Goal: Transaction & Acquisition: Purchase product/service

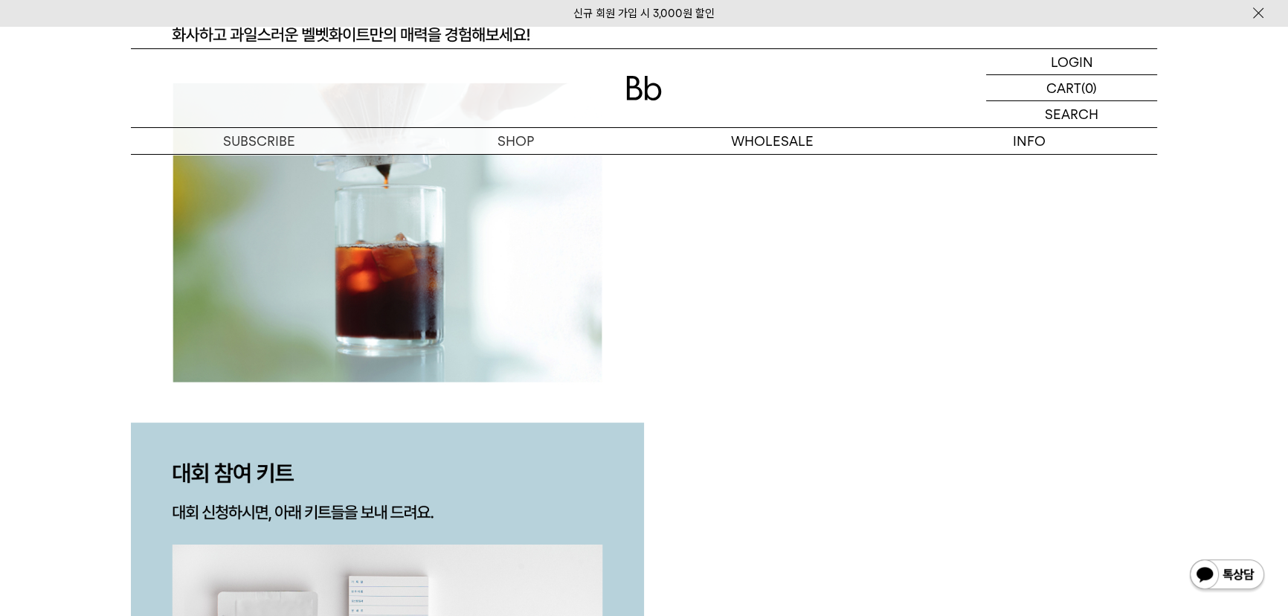
scroll to position [3005, 0]
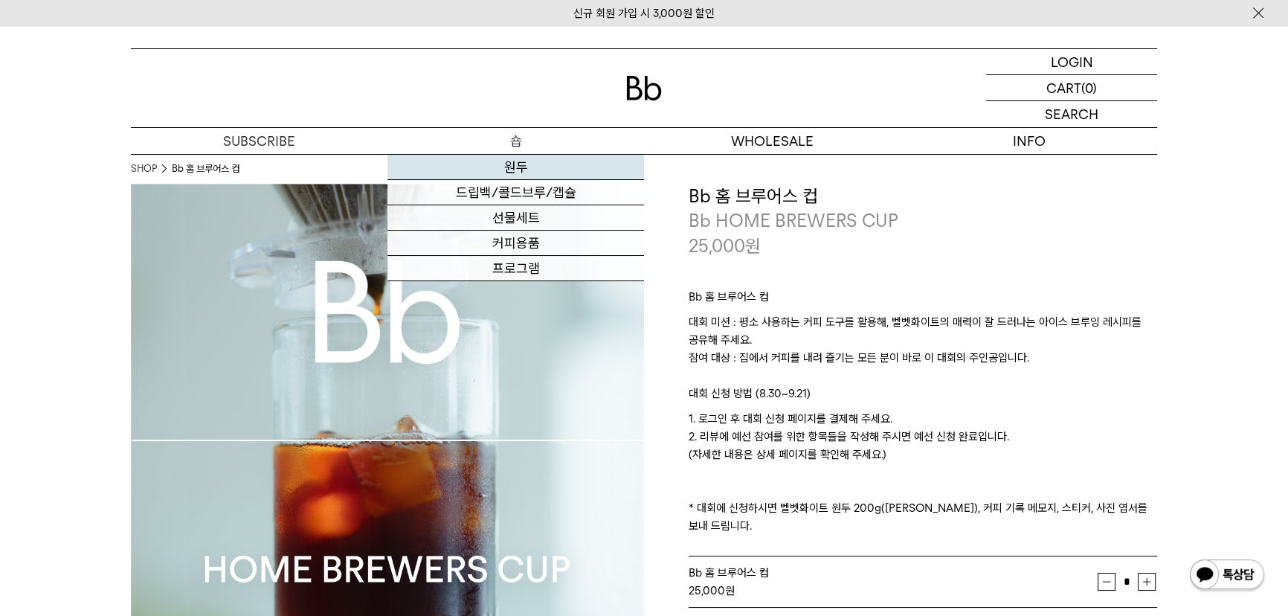
click at [483, 160] on link "원두" at bounding box center [516, 167] width 257 height 25
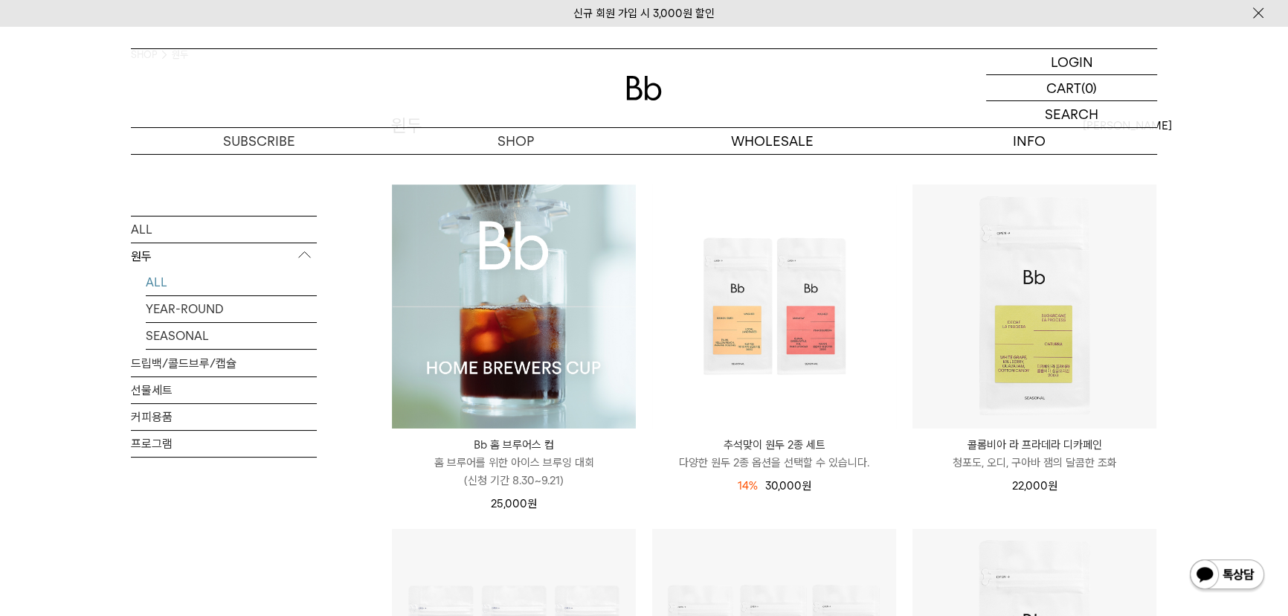
scroll to position [135, 0]
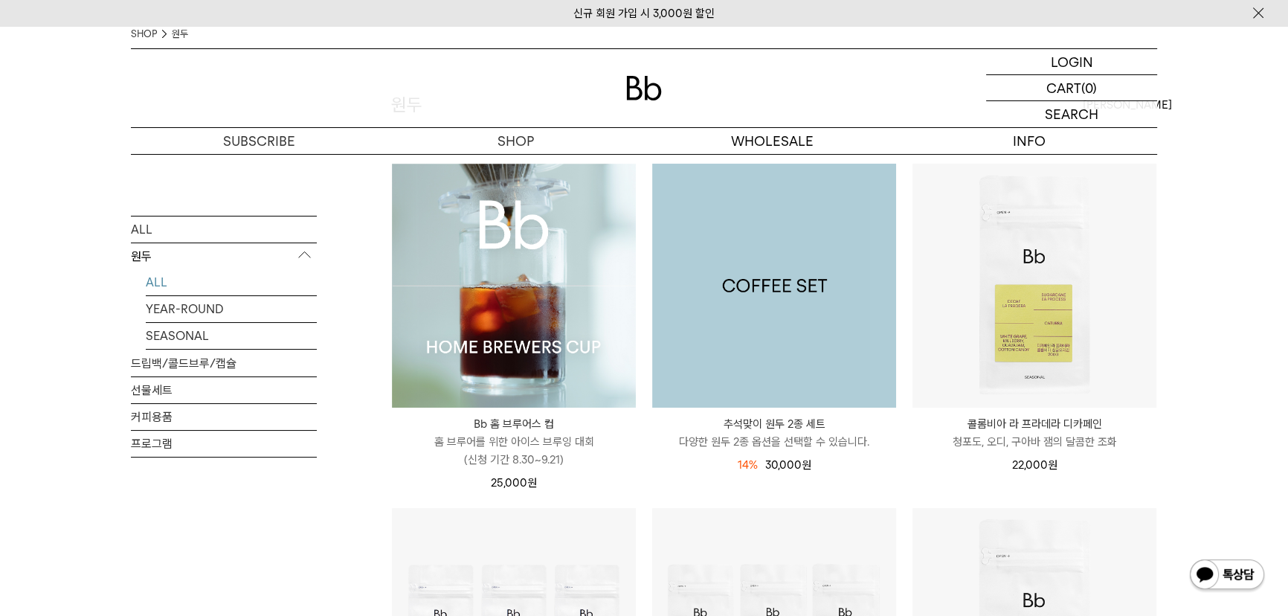
click at [813, 336] on img at bounding box center [774, 286] width 244 height 244
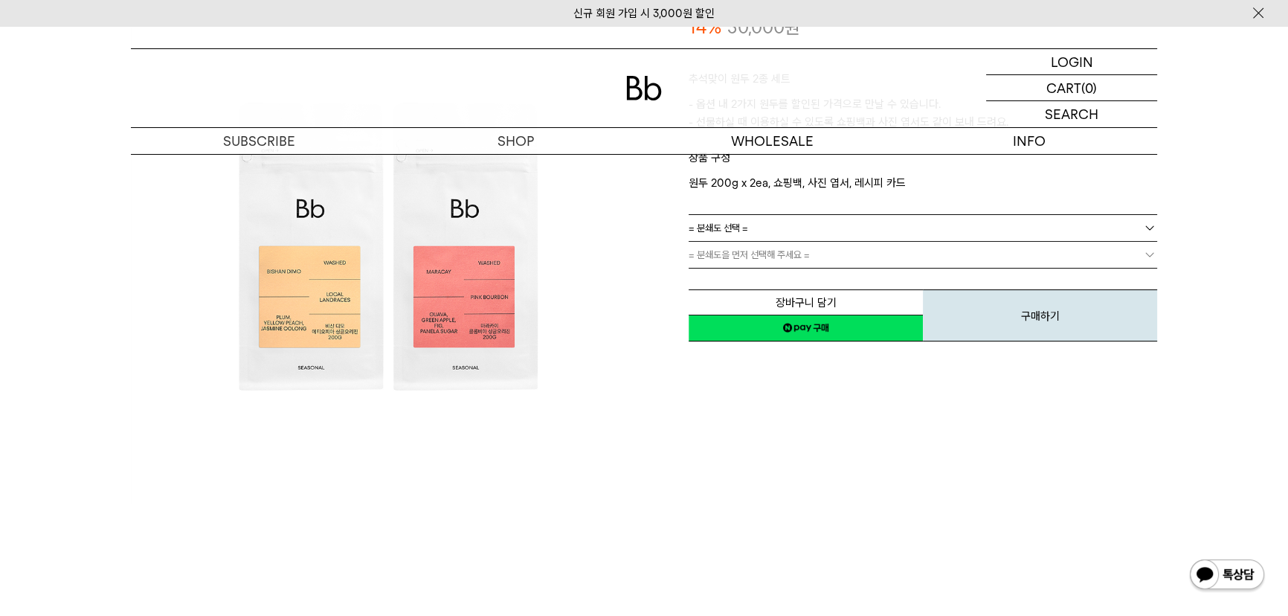
scroll to position [202, 0]
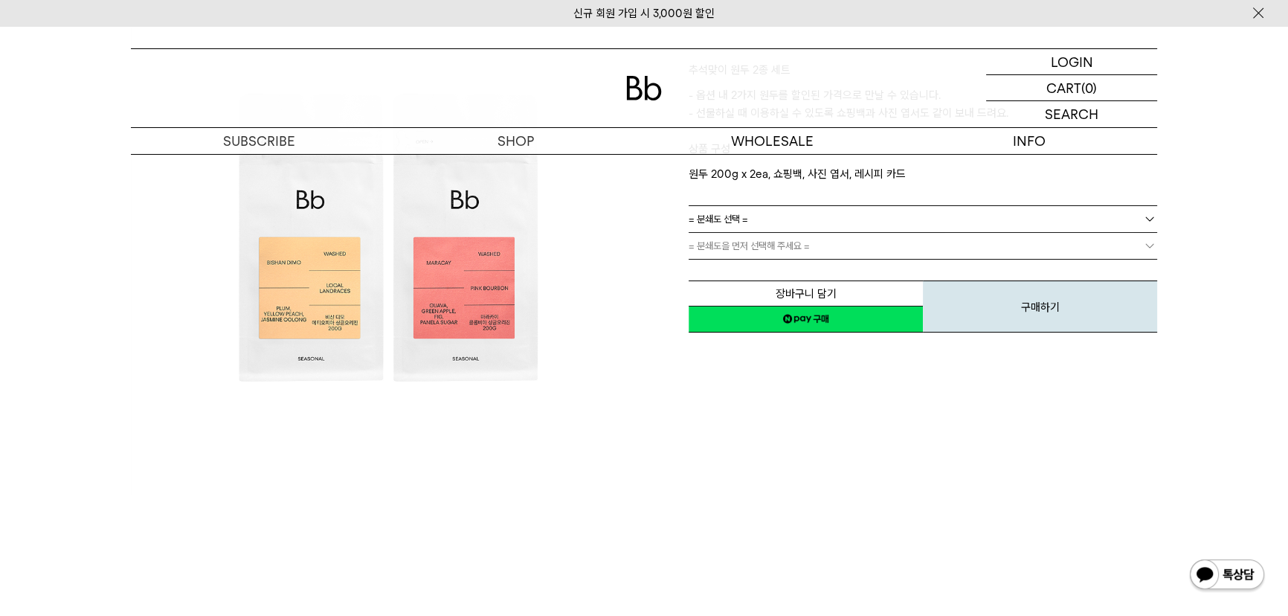
click at [807, 216] on link "= 분쇄도 선택 =" at bounding box center [923, 219] width 469 height 26
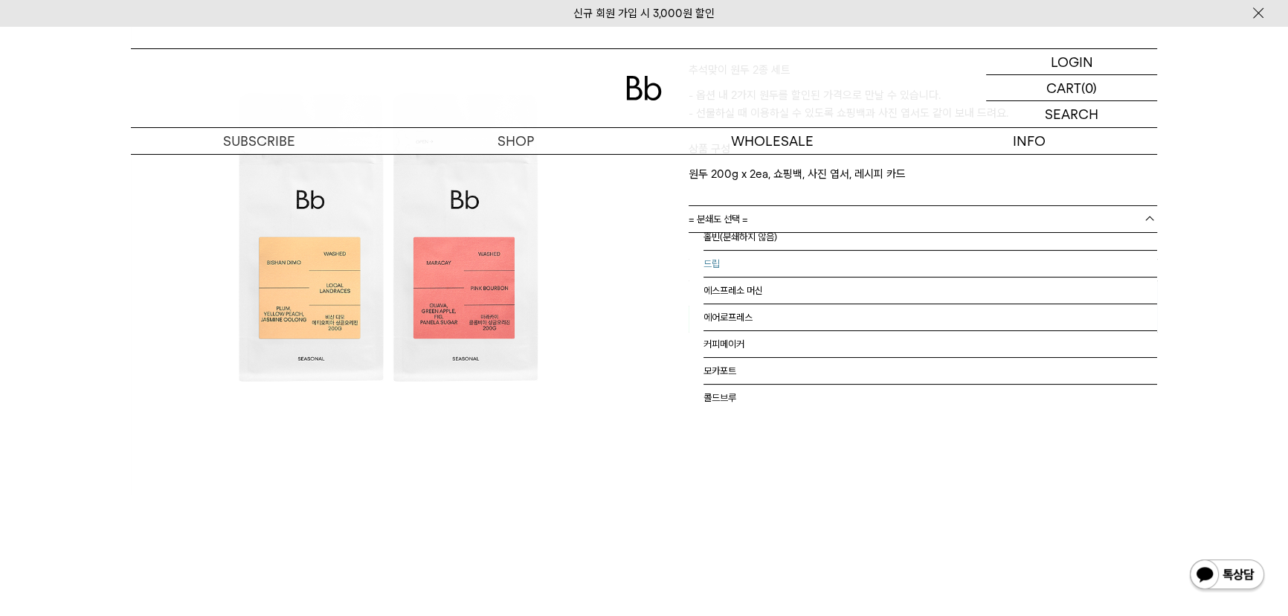
scroll to position [0, 0]
click at [803, 244] on li "홀빈(분쇄하지 않음)" at bounding box center [931, 246] width 454 height 27
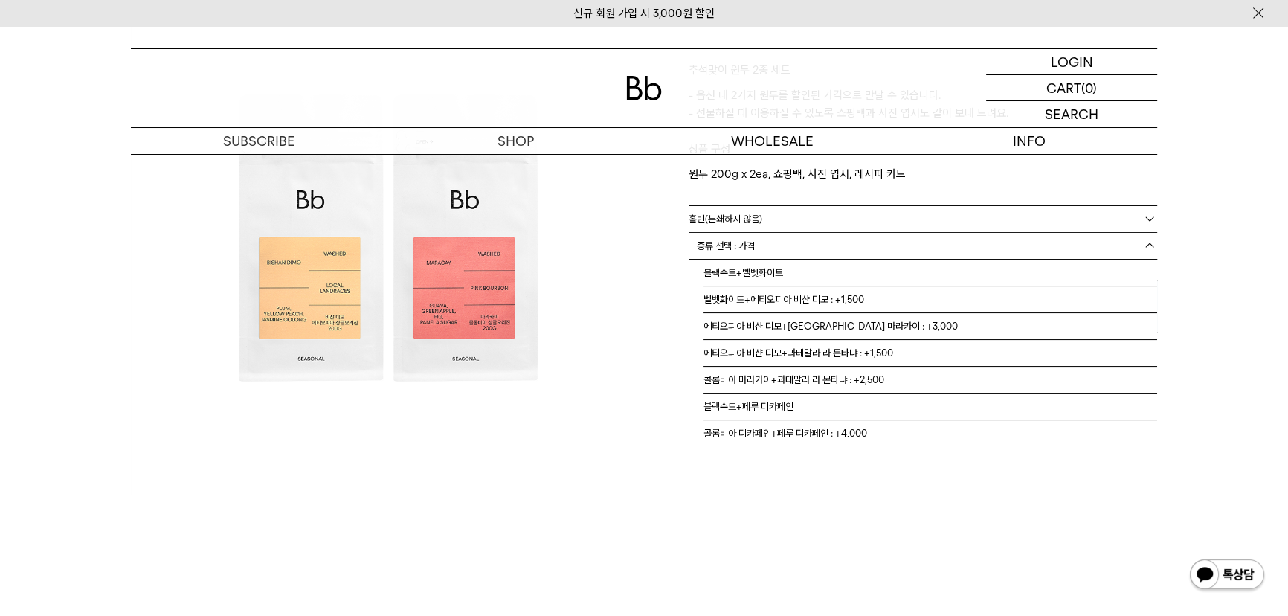
scroll to position [9, 0]
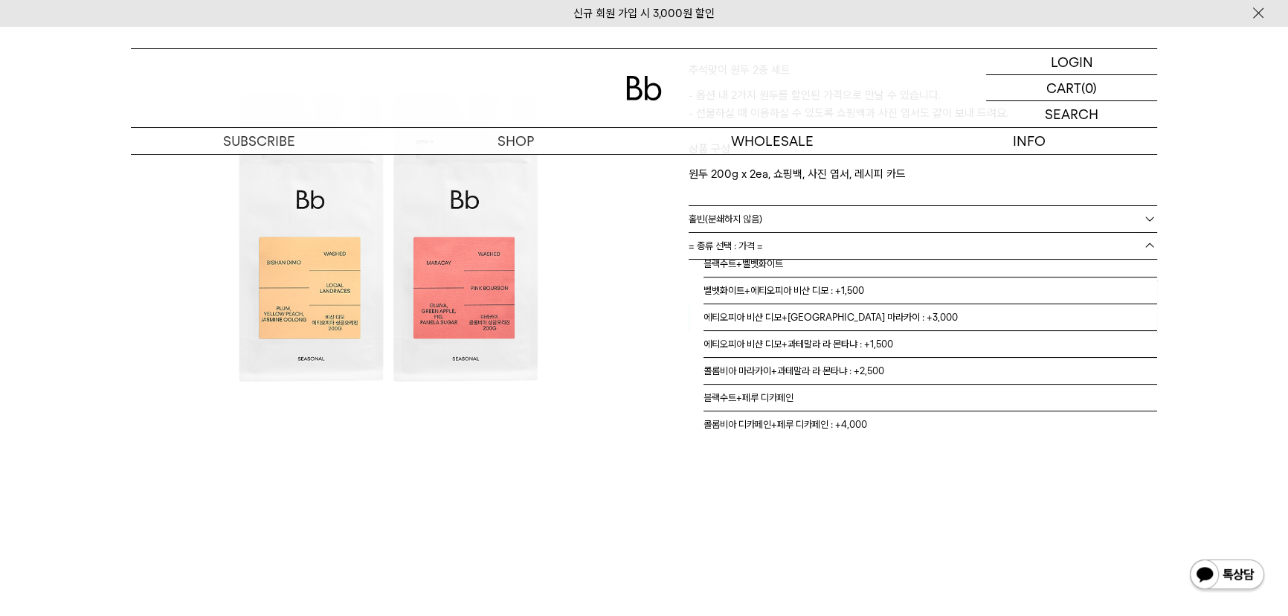
click at [803, 251] on link "= 종류 선택 : 가격 =" at bounding box center [923, 246] width 469 height 26
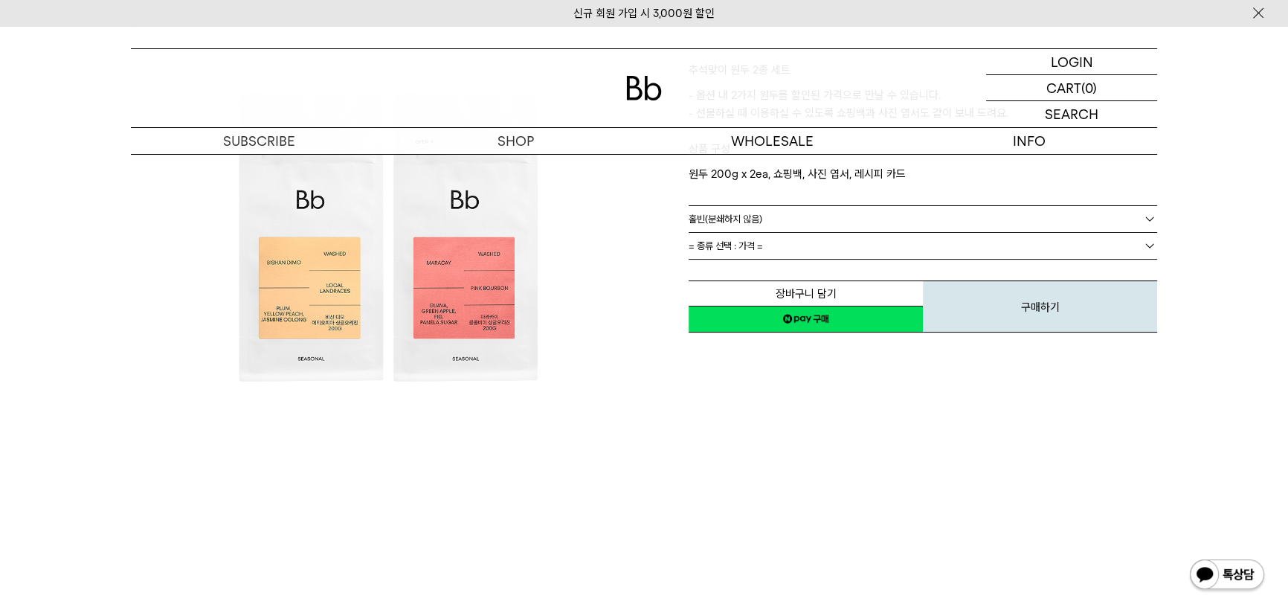
click at [879, 220] on link "홀빈(분쇄하지 않음)" at bounding box center [923, 219] width 469 height 26
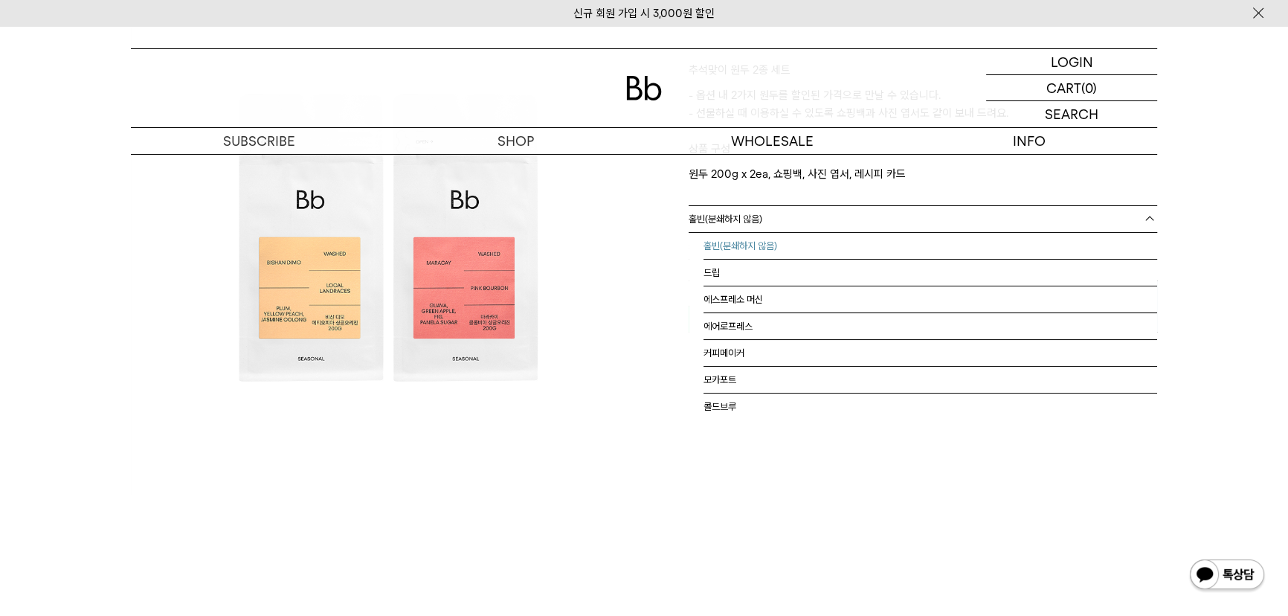
click at [632, 259] on img at bounding box center [387, 237] width 513 height 513
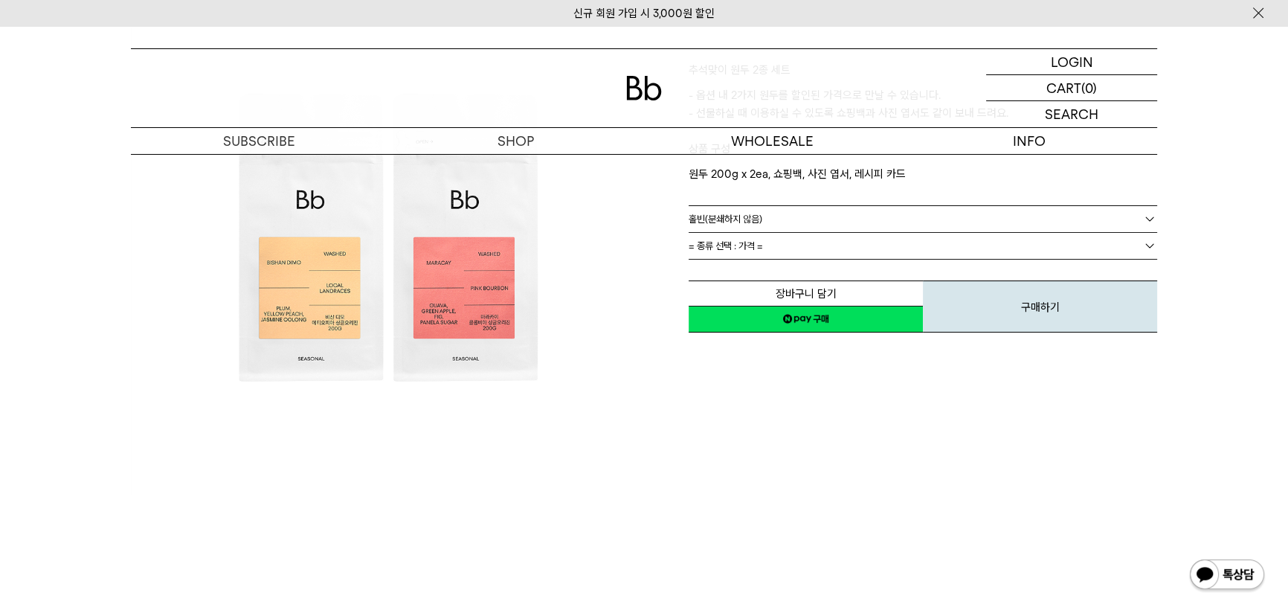
click at [743, 253] on span "= 종류 선택 : 가격 =" at bounding box center [726, 246] width 74 height 26
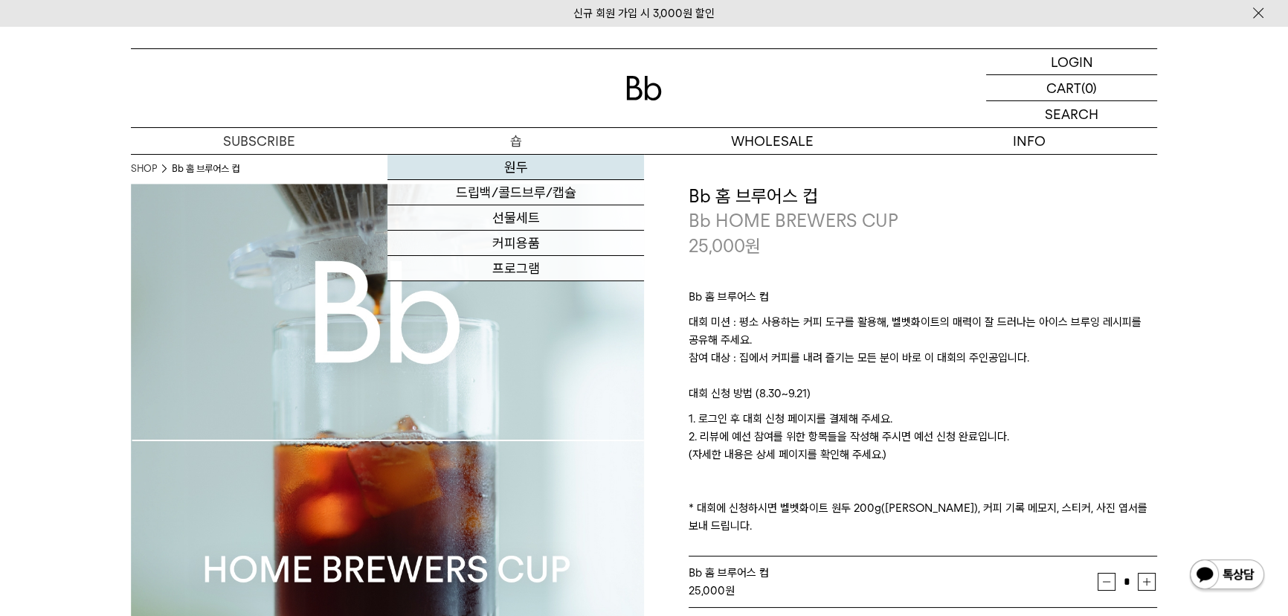
click at [517, 162] on link "원두" at bounding box center [516, 167] width 257 height 25
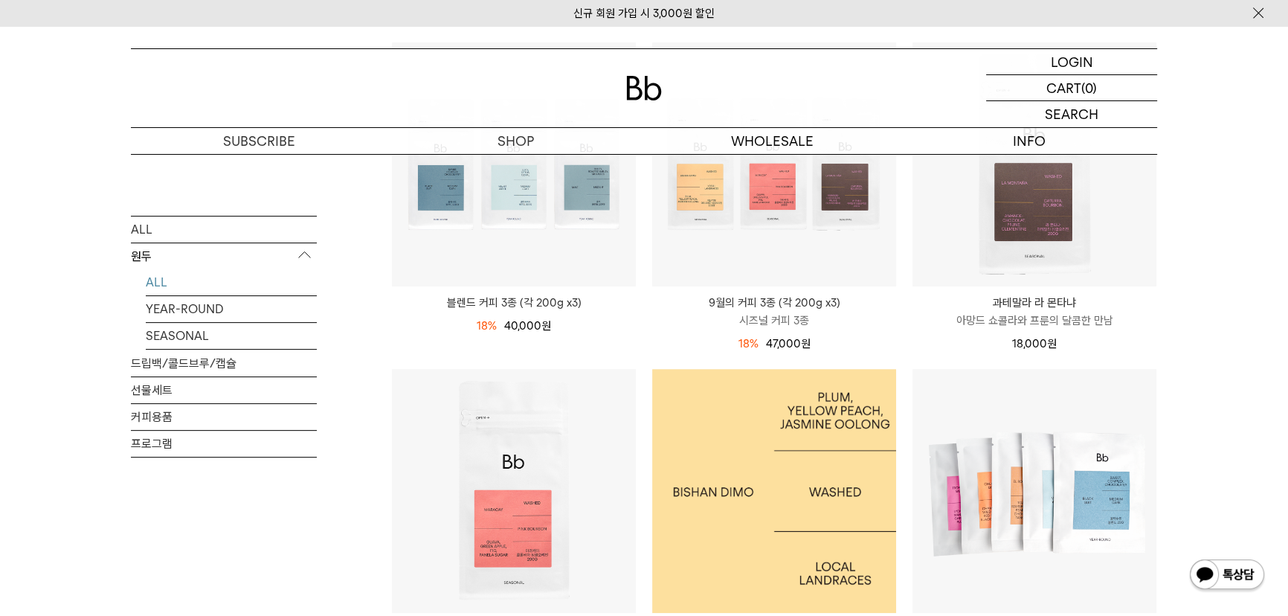
scroll to position [608, 0]
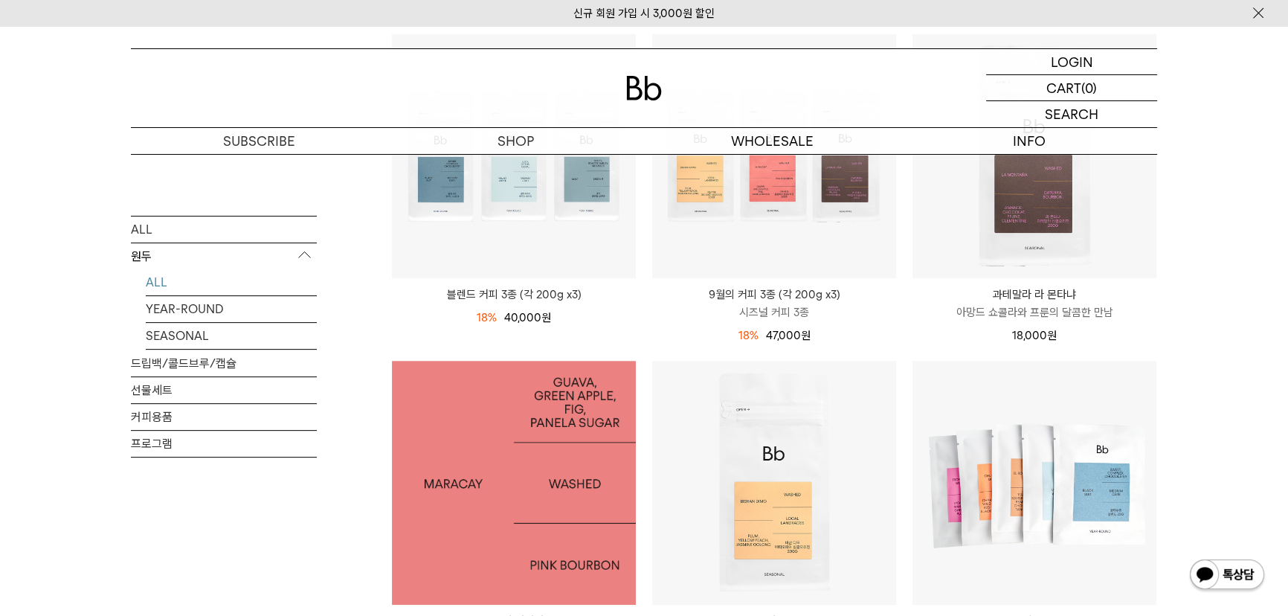
click at [493, 446] on img at bounding box center [514, 483] width 244 height 244
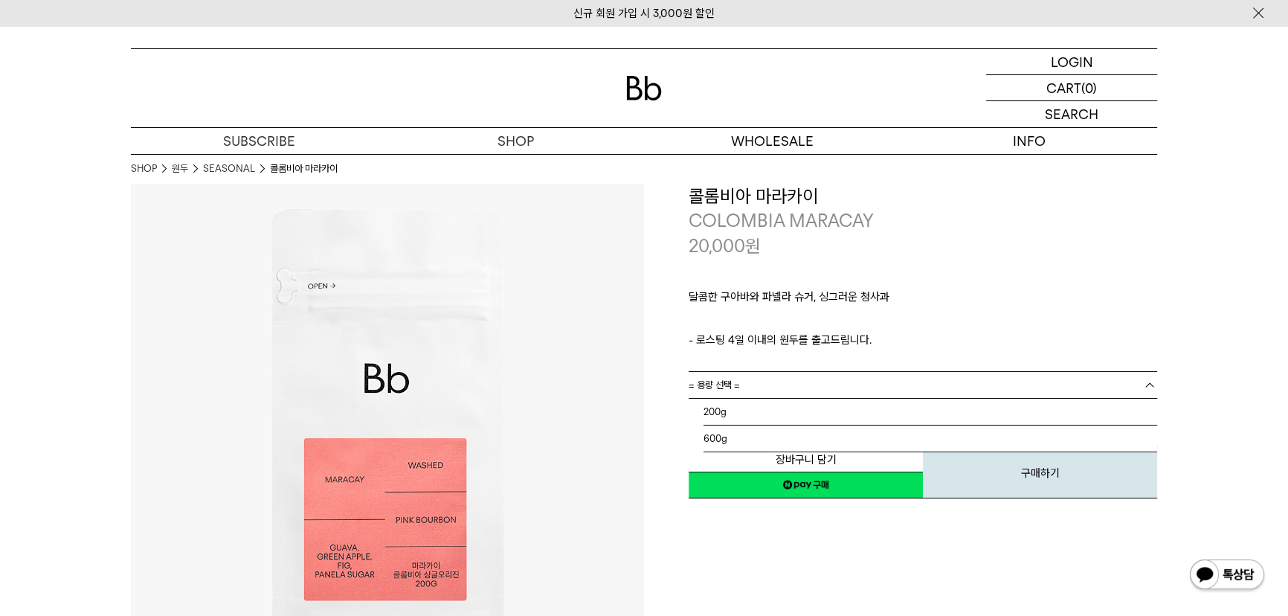
click at [754, 388] on link "= 용량 선택 =" at bounding box center [923, 385] width 469 height 26
click at [724, 301] on p "달콤한 구아바와 파넬라 슈거, 싱그러운 청사과" at bounding box center [923, 300] width 469 height 25
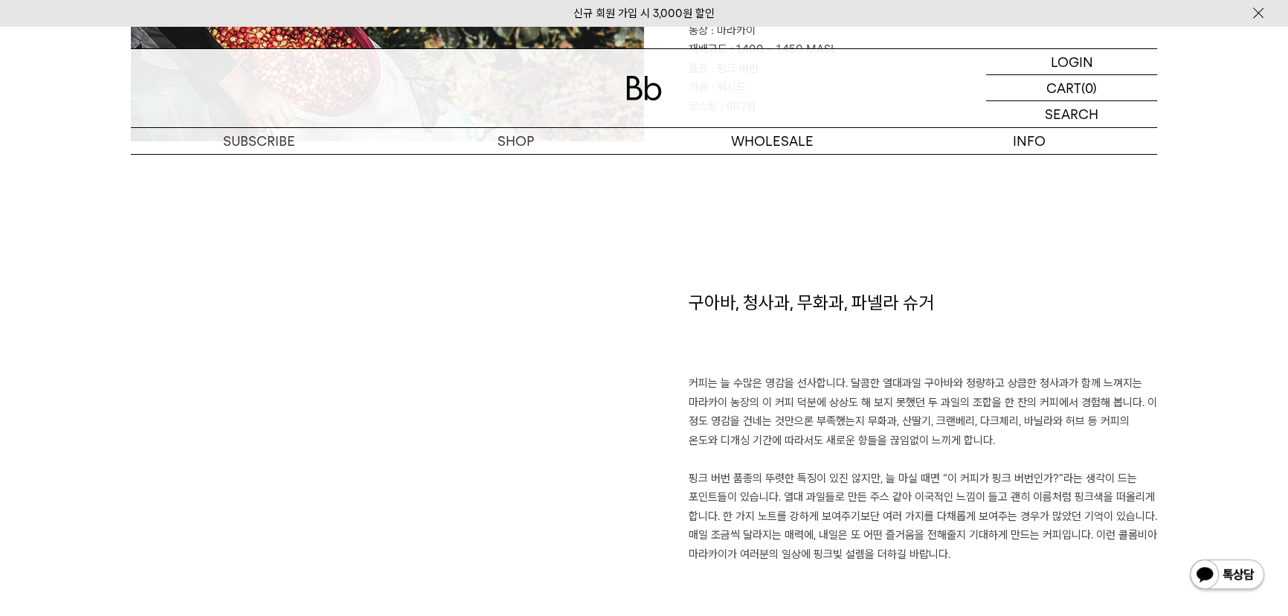
scroll to position [946, 0]
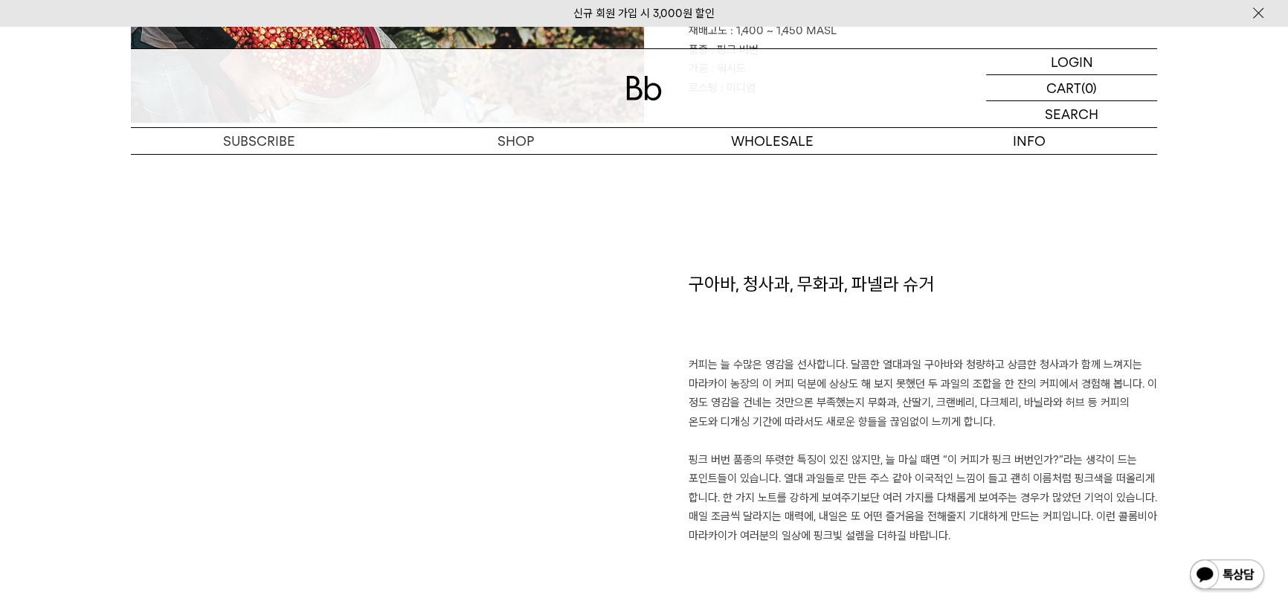
drag, startPoint x: 691, startPoint y: 359, endPoint x: 977, endPoint y: 427, distance: 293.5
click at [975, 427] on p "커피는 늘 수많은 영감을 선사합니다. 달콤한 열대과일 구아바와 청량하고 상큼한 청사과가 함께 느껴지는 마라카이 농장의 이 커피 덕분에 상상도 …" at bounding box center [923, 451] width 469 height 190
copy p "커피는 늘 수많은 영감을 선사합니다. 달콤한 열대과일 구아바와 청량하고 상큼한 청사과가 함께 느껴지는 마라카이 농장의 이 커피 덕분에 상상도 …"
